Goal: Information Seeking & Learning: Learn about a topic

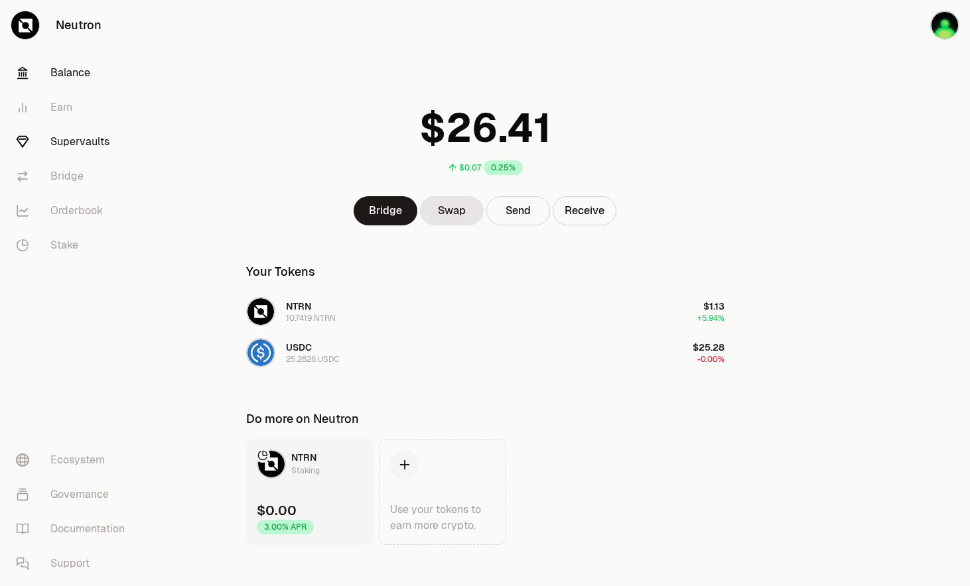
click at [69, 142] on font "Supervaults" at bounding box center [79, 142] width 59 height 16
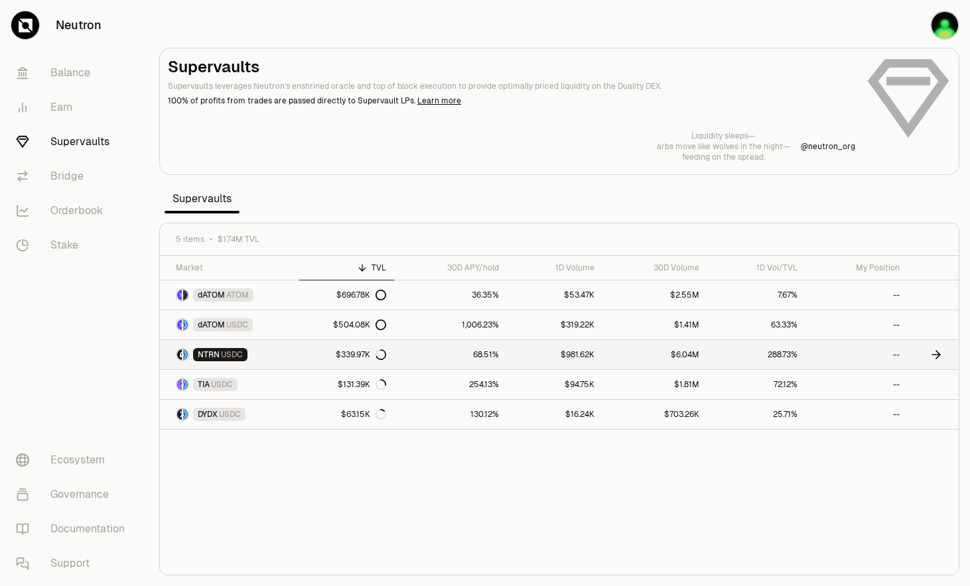
click at [319, 360] on link "$339.97K" at bounding box center [346, 354] width 95 height 29
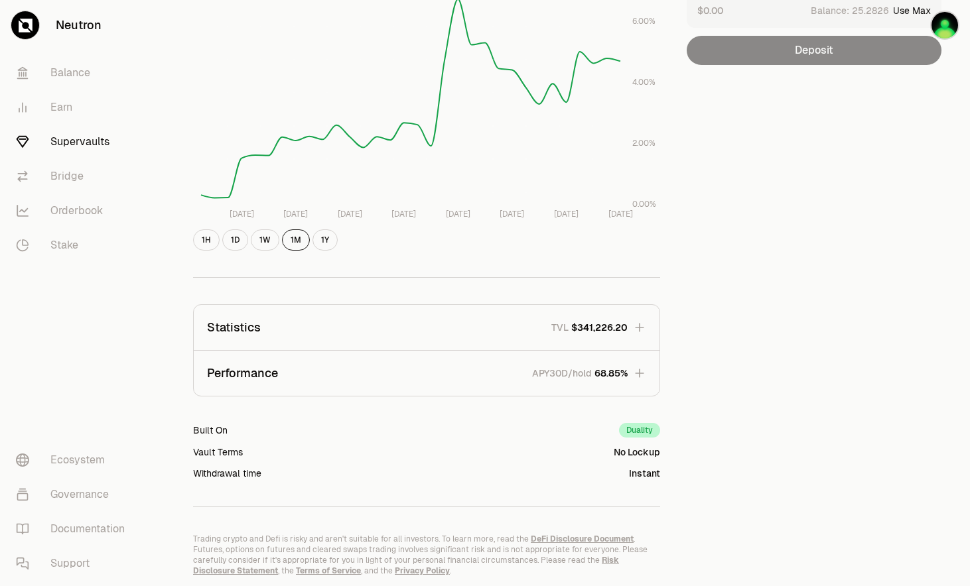
scroll to position [281, 0]
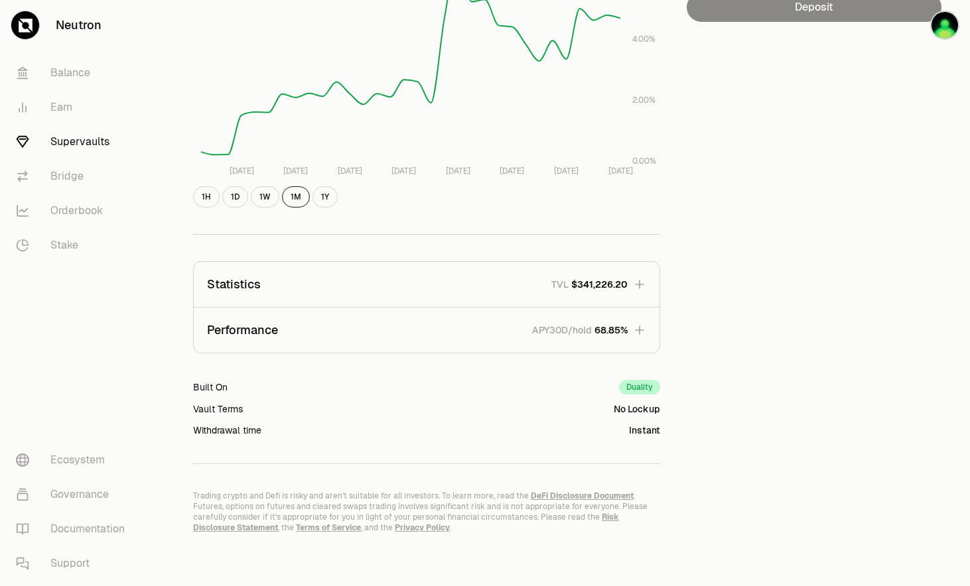
click at [624, 325] on span "68.85%" at bounding box center [610, 330] width 33 height 13
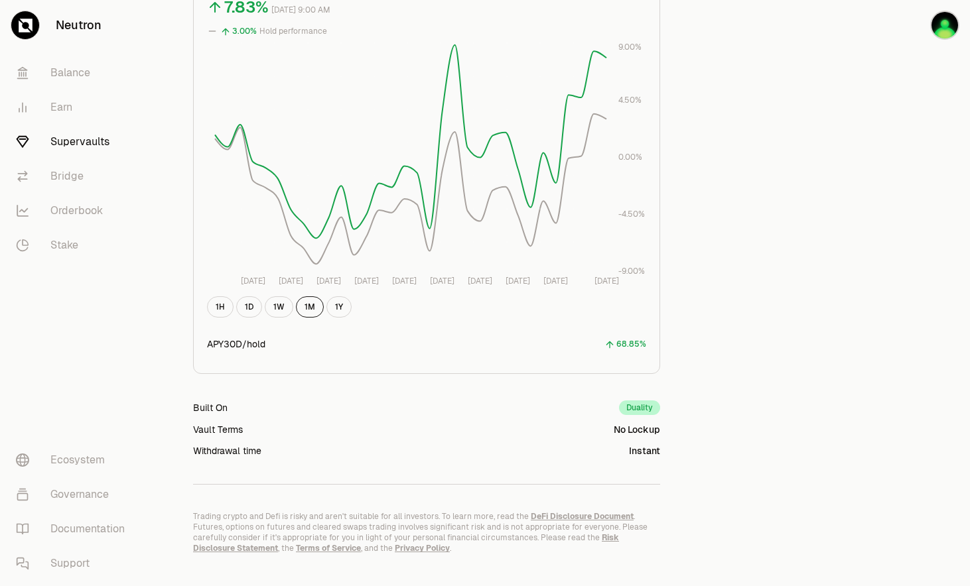
scroll to position [687, 0]
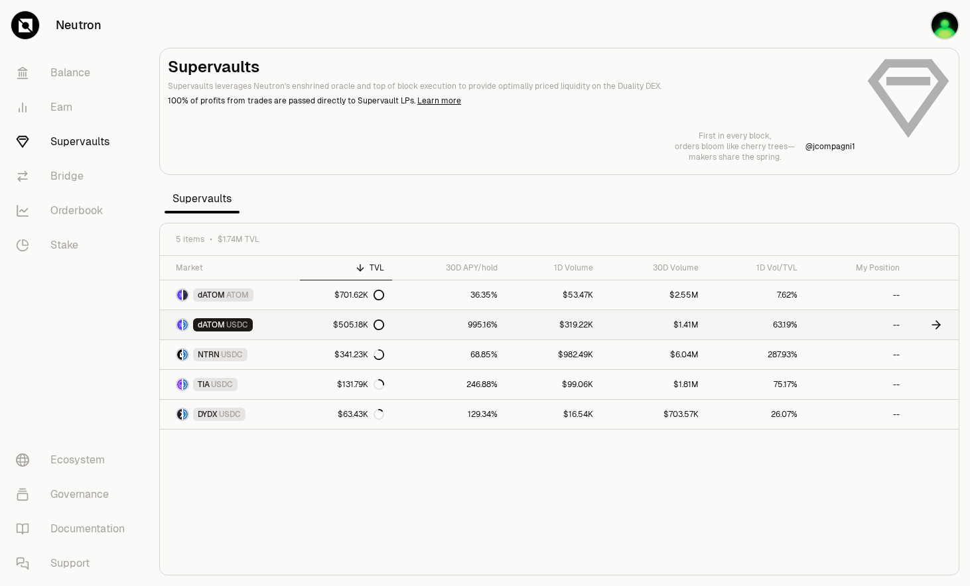
click at [301, 326] on link "$505.18K" at bounding box center [346, 324] width 92 height 29
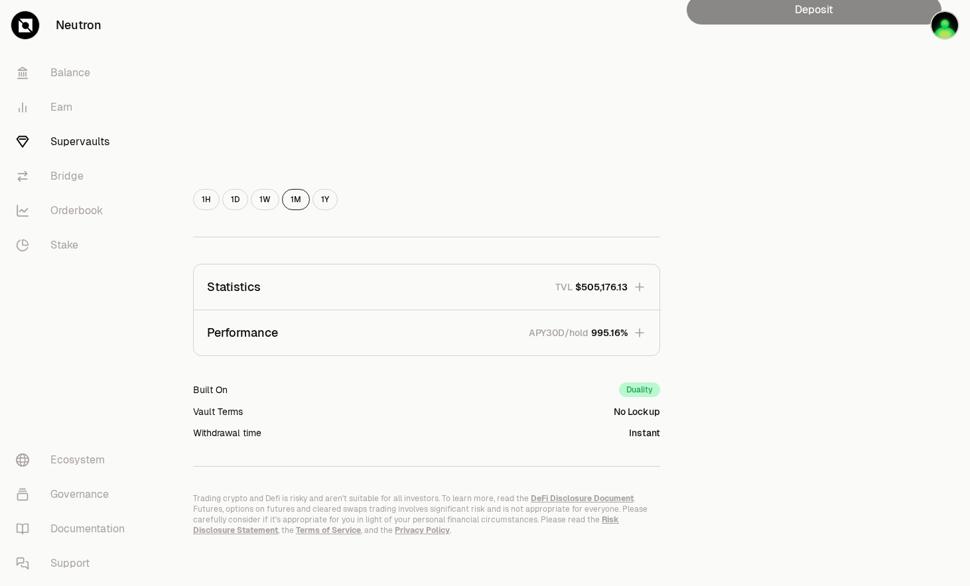
scroll to position [281, 0]
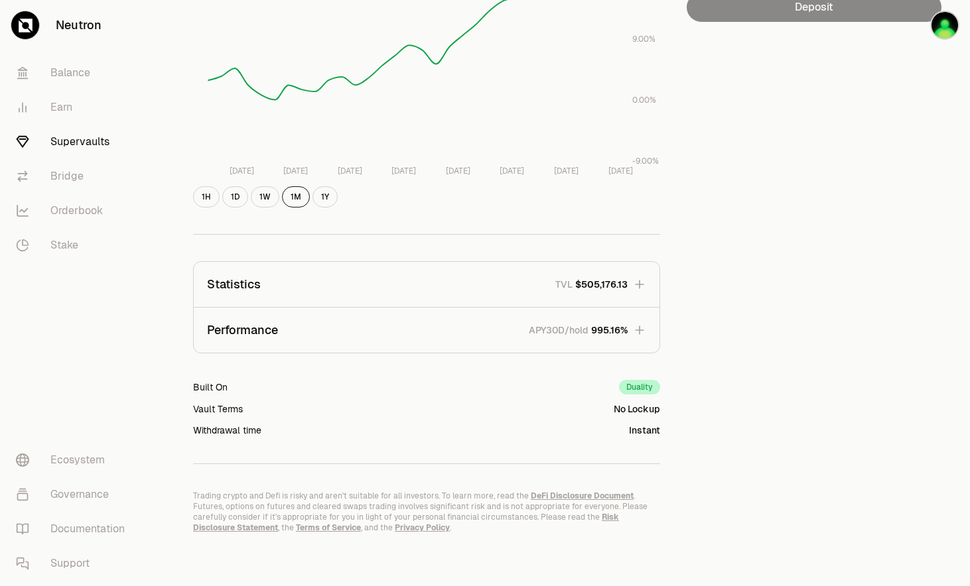
click at [632, 330] on button "Performance APY30D/hold 995.16%" at bounding box center [427, 330] width 466 height 45
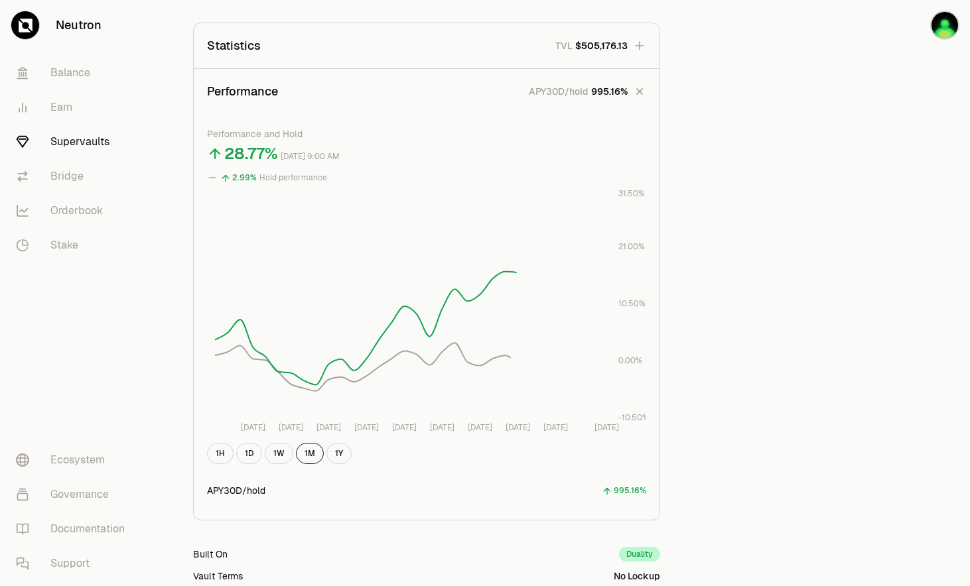
scroll to position [612, 0]
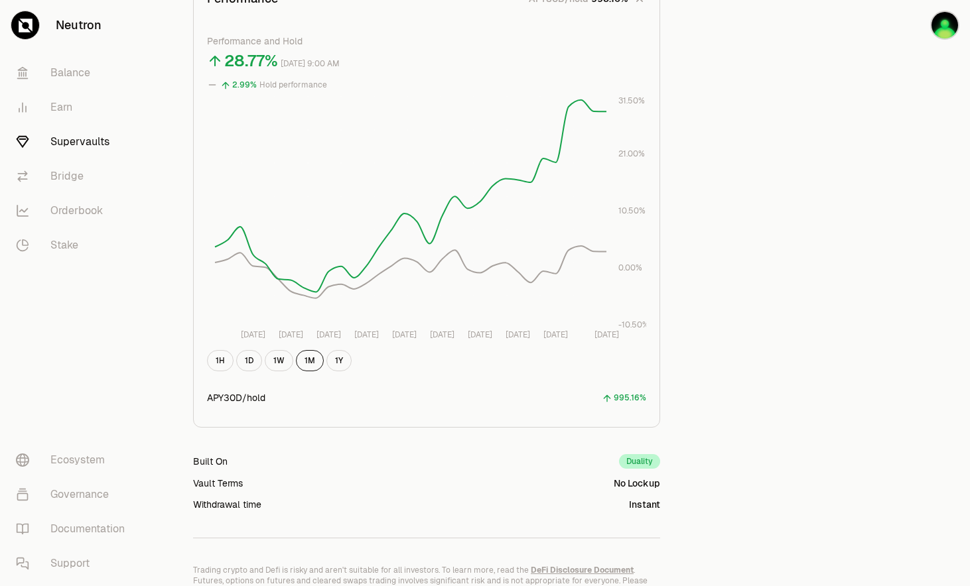
click at [620, 408] on div "APY30D/hold 995.16%" at bounding box center [426, 398] width 439 height 32
click at [262, 357] on div "1H 1D 1W 1M 1Y" at bounding box center [426, 360] width 439 height 21
click at [247, 360] on button "1D" at bounding box center [249, 360] width 26 height 21
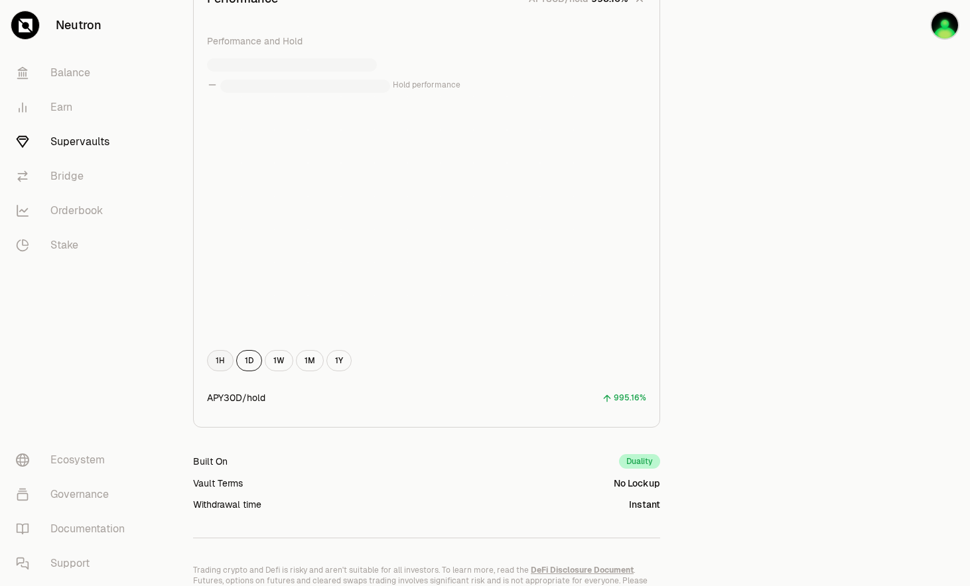
click at [216, 360] on button "1H" at bounding box center [220, 360] width 27 height 21
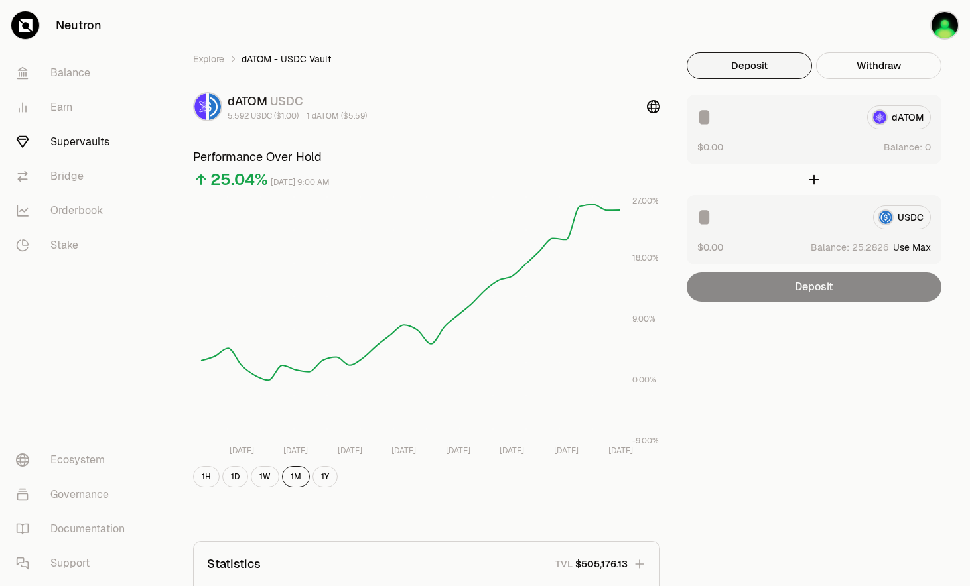
scroll to position [0, 0]
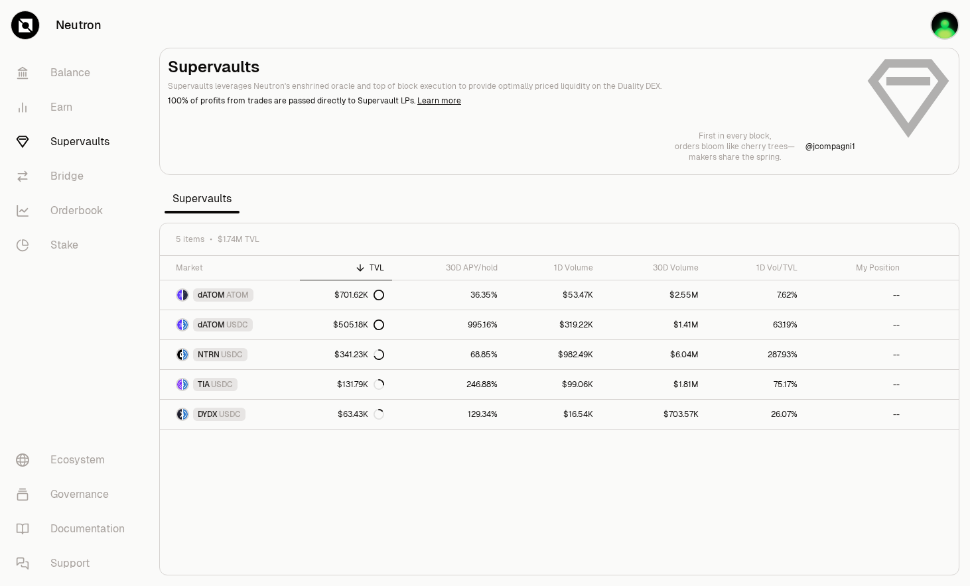
click at [431, 456] on div "Market TVL 30D APY/hold 1D Volume 30D Volume 1D Vol/TVL My Position dATOM ATOM …" at bounding box center [559, 416] width 799 height 320
click at [257, 385] on link "TIA USDC" at bounding box center [230, 384] width 140 height 29
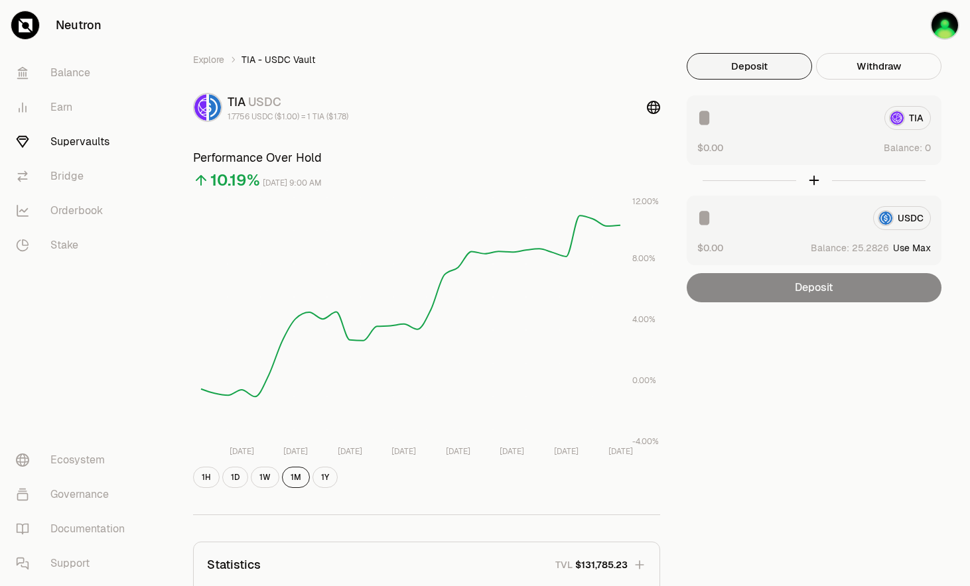
click at [68, 145] on font "Supervaults" at bounding box center [79, 142] width 59 height 16
